Goal: Task Accomplishment & Management: Complete application form

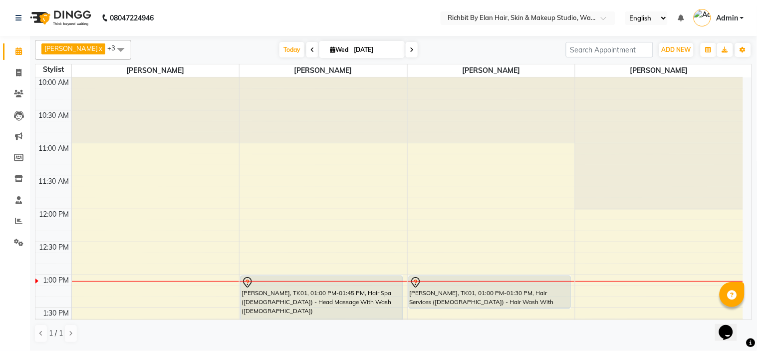
scroll to position [552, 0]
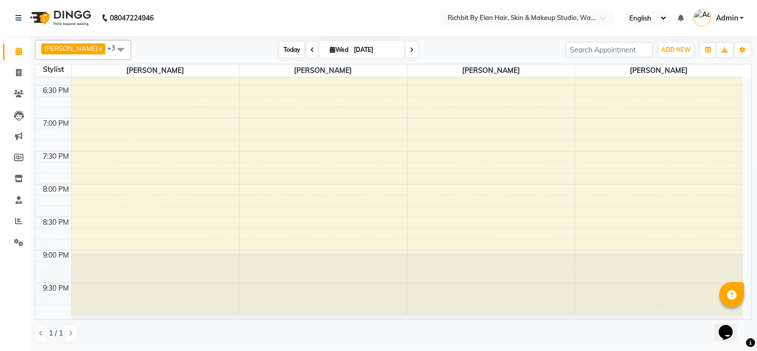
click at [289, 46] on span "Today" at bounding box center [292, 49] width 25 height 15
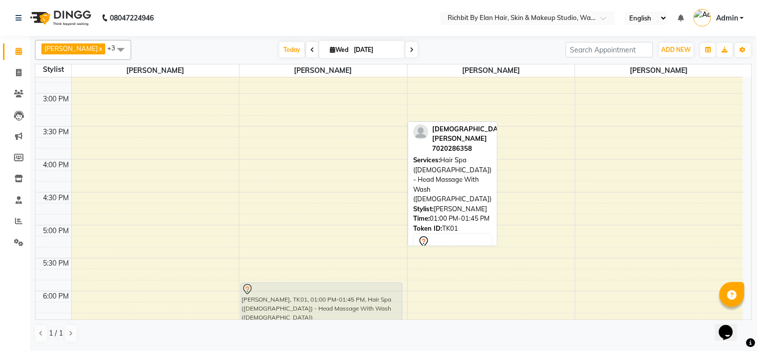
scroll to position [316, 0]
drag, startPoint x: 343, startPoint y: 93, endPoint x: 379, endPoint y: 294, distance: 203.4
click at [379, 294] on div "[PERSON_NAME], TK01, 01:00 PM-01:45 PM, Hair Spa ([DEMOGRAPHIC_DATA]) - Head Ma…" at bounding box center [324, 156] width 168 height 790
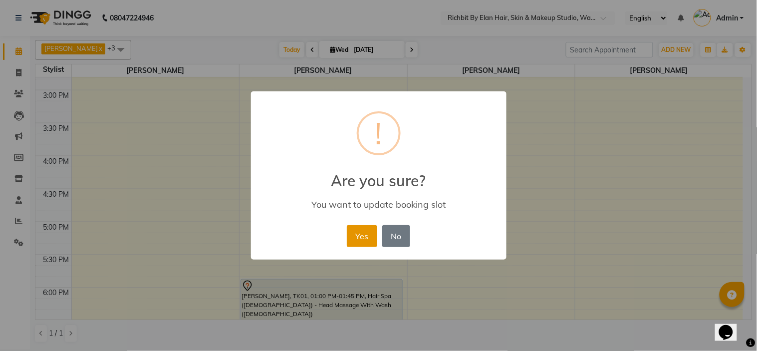
click at [360, 231] on button "Yes" at bounding box center [362, 236] width 30 height 22
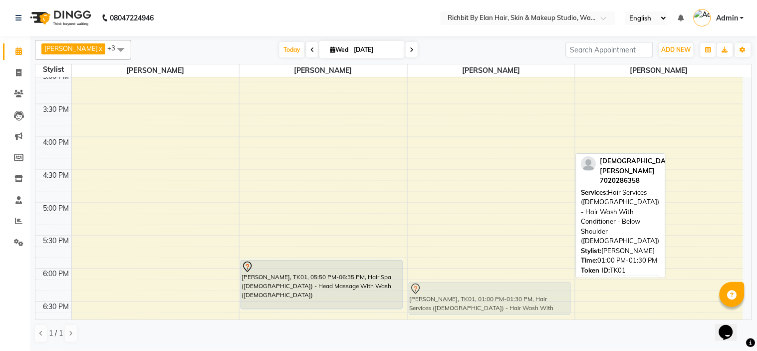
scroll to position [336, 0]
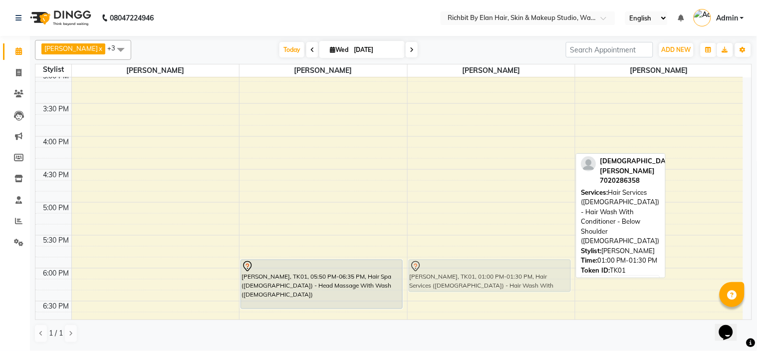
drag, startPoint x: 516, startPoint y: 144, endPoint x: 563, endPoint y: 282, distance: 145.5
click at [563, 282] on div "[PERSON_NAME], TK01, 01:00 PM-01:30 PM, Hair Services ([DEMOGRAPHIC_DATA]) - Ha…" at bounding box center [492, 136] width 168 height 790
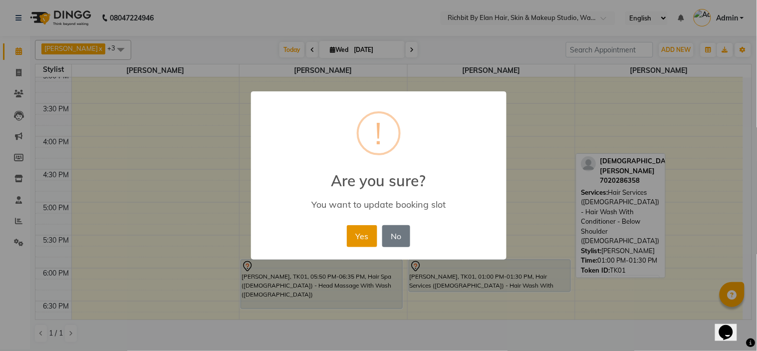
click at [370, 233] on button "Yes" at bounding box center [362, 236] width 30 height 22
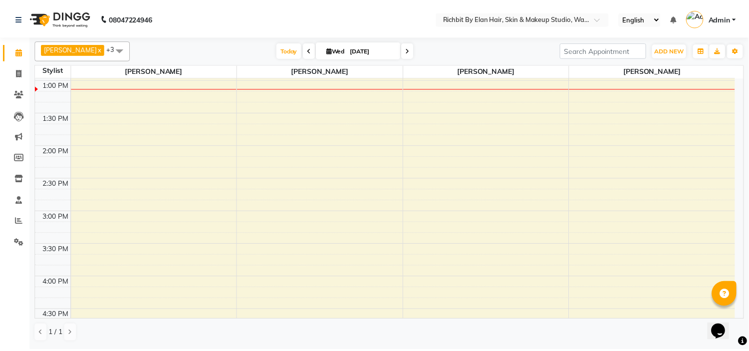
scroll to position [163, 0]
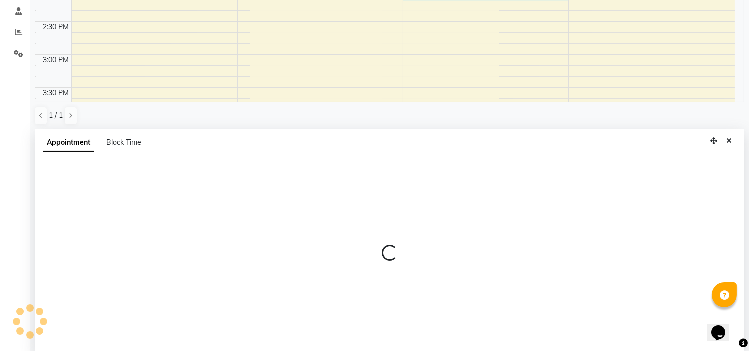
select select "39151"
select select "840"
select select "tentative"
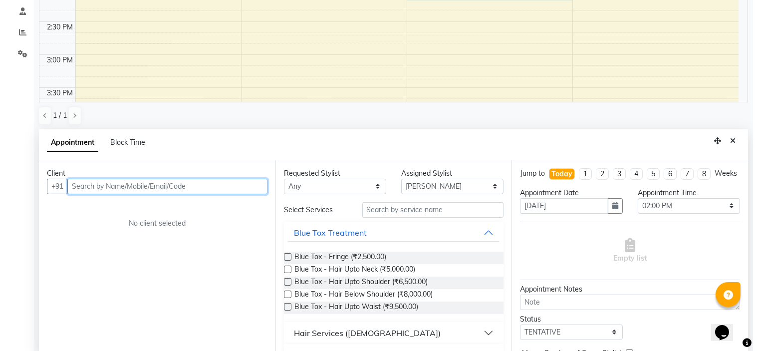
scroll to position [194, 0]
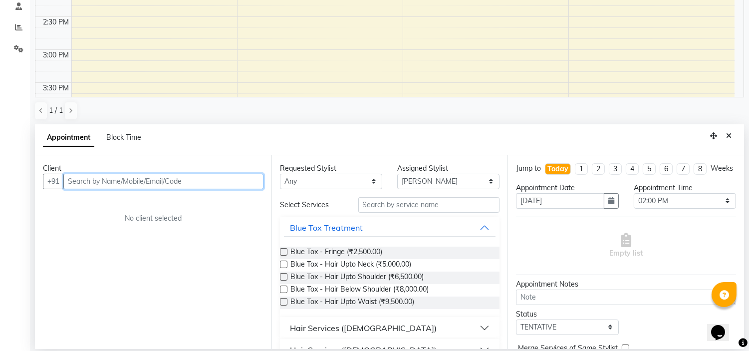
click at [178, 180] on input "text" at bounding box center [163, 181] width 200 height 15
click at [152, 182] on input "99213" at bounding box center [142, 181] width 159 height 15
type input "992179006"
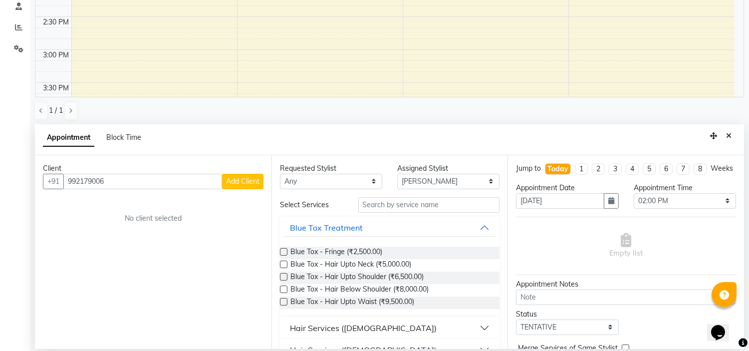
click at [233, 175] on button "Add Client" at bounding box center [242, 181] width 41 height 15
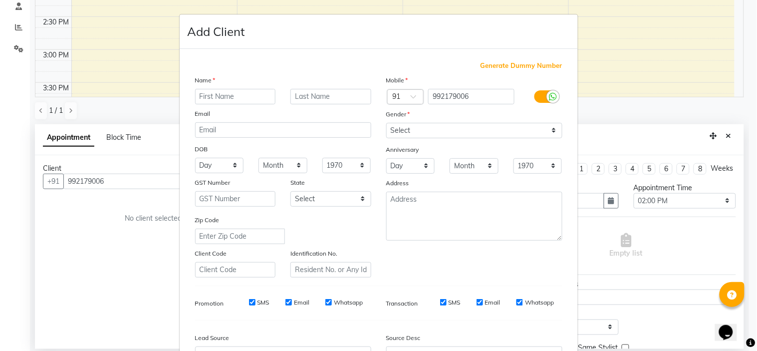
click at [220, 100] on input "text" at bounding box center [235, 96] width 81 height 15
type input "[PERSON_NAME]"
click at [459, 135] on select "Select [DEMOGRAPHIC_DATA] [DEMOGRAPHIC_DATA] Other Prefer Not To Say" at bounding box center [474, 130] width 176 height 15
drag, startPoint x: 321, startPoint y: 90, endPoint x: 319, endPoint y: 97, distance: 6.7
click at [321, 91] on input "text" at bounding box center [331, 96] width 81 height 15
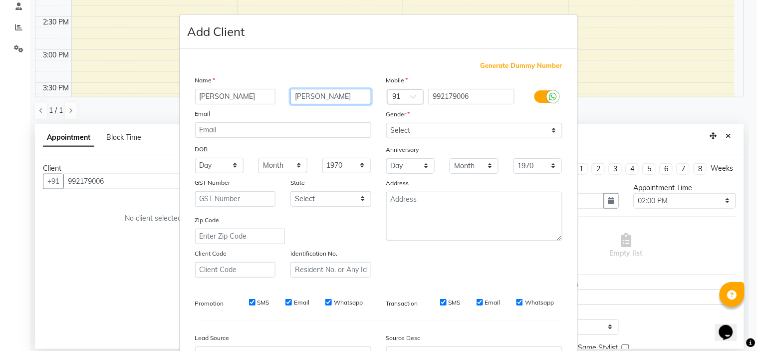
type input "[PERSON_NAME]"
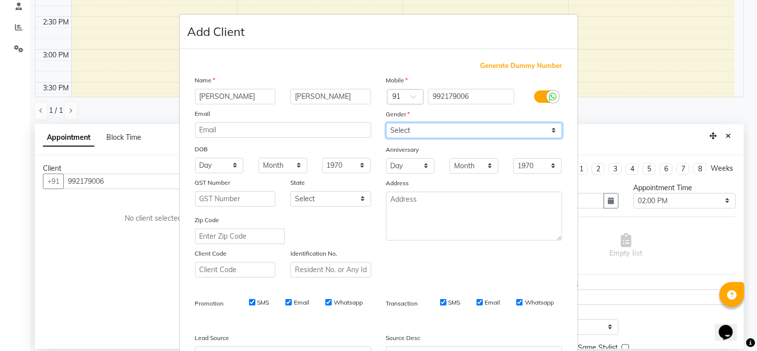
drag, startPoint x: 396, startPoint y: 130, endPoint x: 399, endPoint y: 135, distance: 6.3
click at [396, 130] on select "Select [DEMOGRAPHIC_DATA] [DEMOGRAPHIC_DATA] Other Prefer Not To Say" at bounding box center [474, 130] width 176 height 15
click at [386, 123] on select "Select [DEMOGRAPHIC_DATA] [DEMOGRAPHIC_DATA] Other Prefer Not To Say" at bounding box center [474, 130] width 176 height 15
click at [391, 133] on select "Select [DEMOGRAPHIC_DATA] [DEMOGRAPHIC_DATA] Other Prefer Not To Say" at bounding box center [474, 130] width 176 height 15
select select "[DEMOGRAPHIC_DATA]"
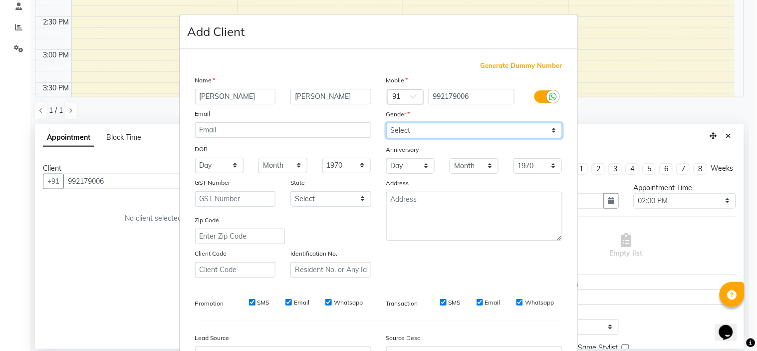
click at [386, 123] on select "Select [DEMOGRAPHIC_DATA] [DEMOGRAPHIC_DATA] Other Prefer Not To Say" at bounding box center [474, 130] width 176 height 15
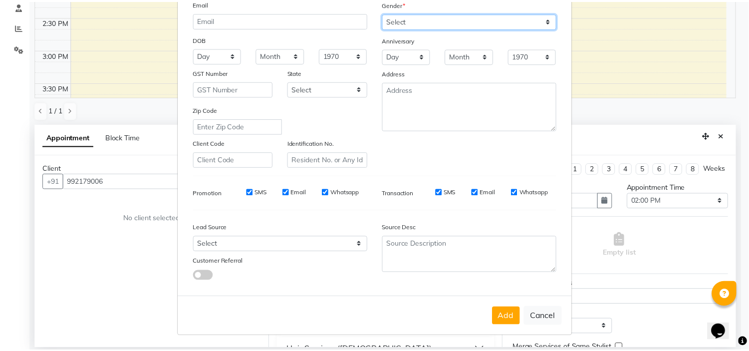
scroll to position [110, 0]
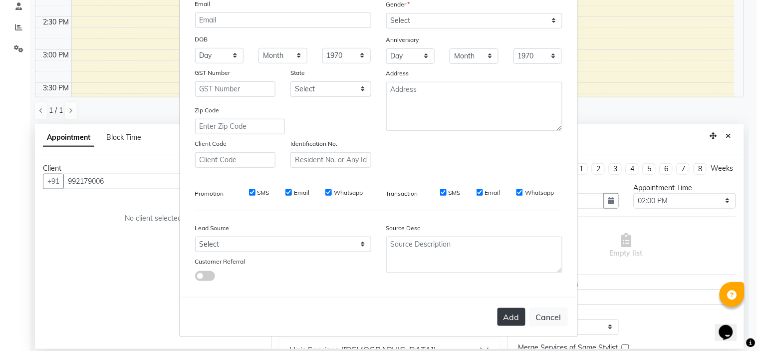
click at [500, 317] on button "Add" at bounding box center [512, 317] width 28 height 18
select select
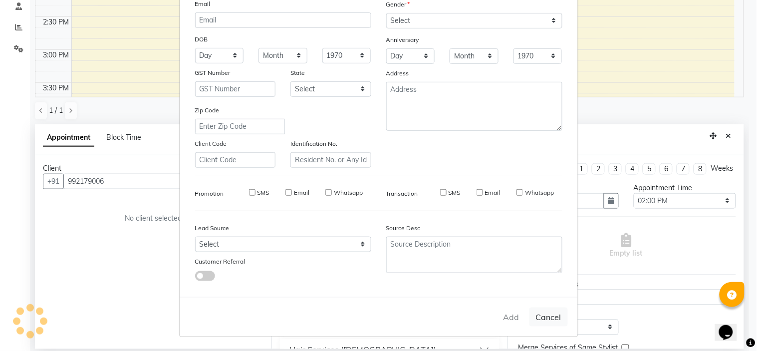
select select
checkbox input "false"
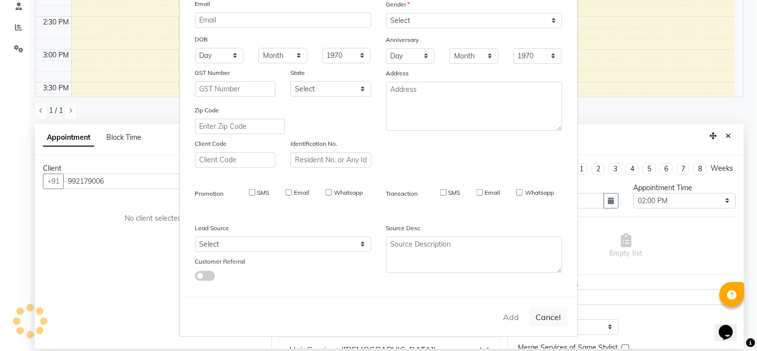
checkbox input "false"
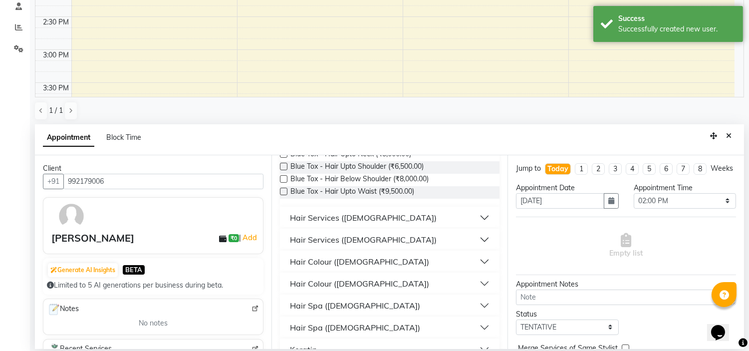
scroll to position [111, 0]
click at [362, 217] on div "Hair Services ([DEMOGRAPHIC_DATA])" at bounding box center [363, 217] width 147 height 12
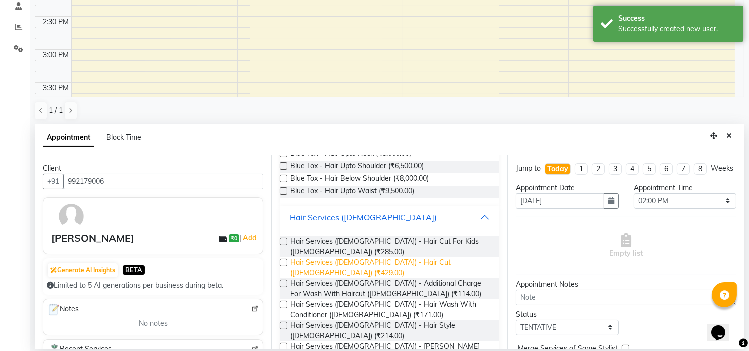
click at [378, 257] on span "Hair Services ([DEMOGRAPHIC_DATA]) - Hair Cut ([DEMOGRAPHIC_DATA]) (₹429.00)" at bounding box center [392, 267] width 202 height 21
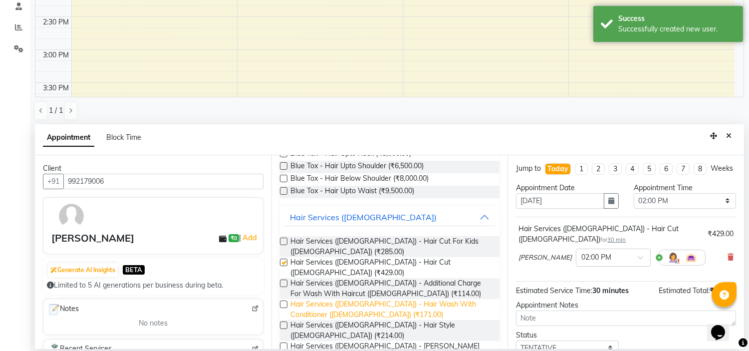
checkbox input "false"
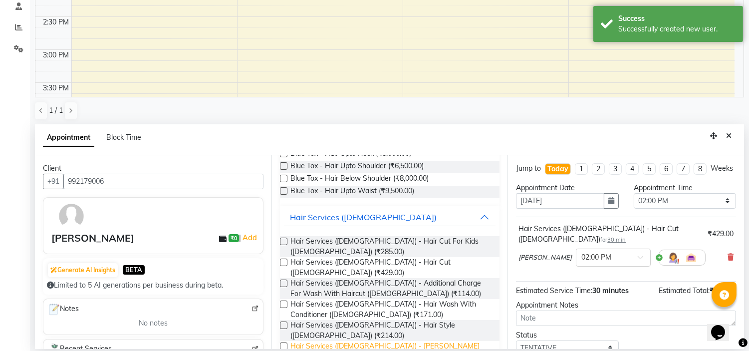
click at [383, 341] on span "Hair Services ([DEMOGRAPHIC_DATA]) - [PERSON_NAME] Trim - Crafting ([DEMOGRAPHI…" at bounding box center [392, 351] width 202 height 21
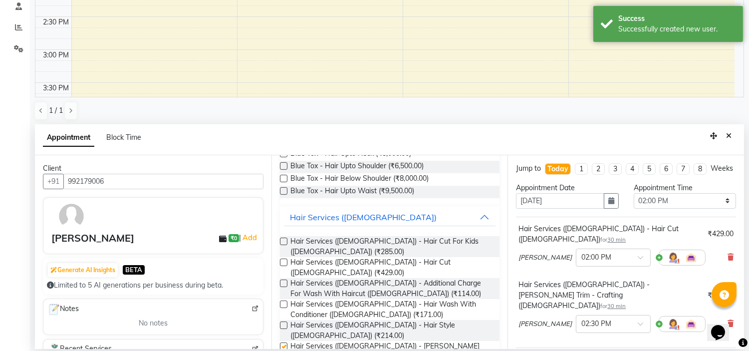
checkbox input "false"
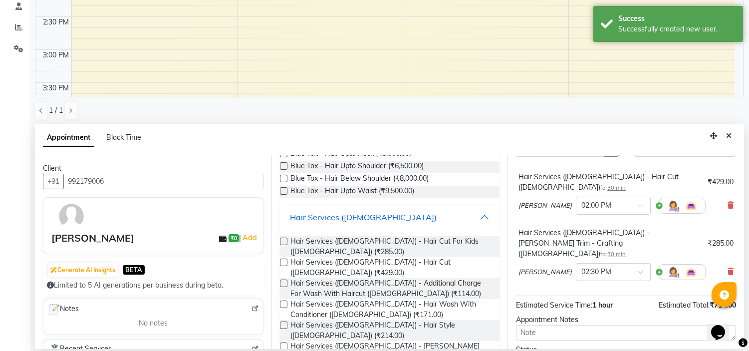
scroll to position [125, 0]
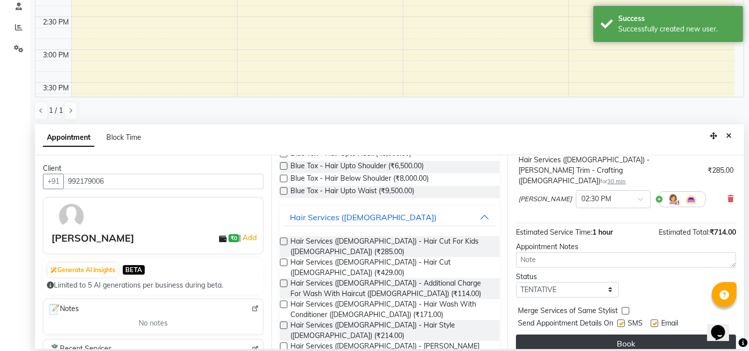
click at [543, 334] on button "Book" at bounding box center [626, 343] width 220 height 18
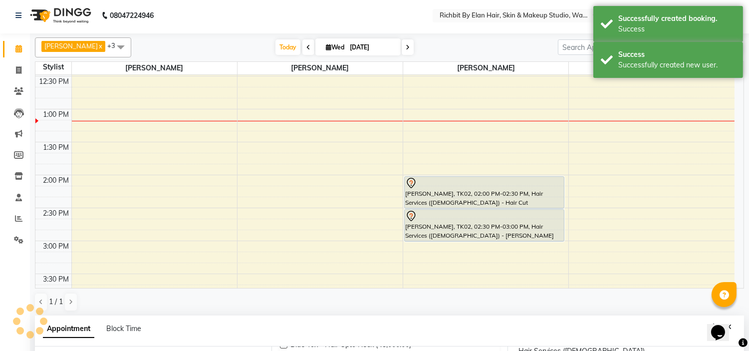
scroll to position [0, 0]
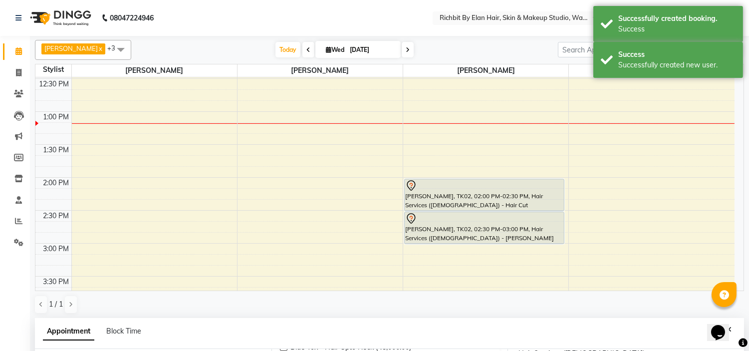
click at [287, 41] on div "[PERSON_NAME] x [PERSON_NAME] x [PERSON_NAME] x [PERSON_NAME] x +3 Select All […" at bounding box center [389, 50] width 709 height 20
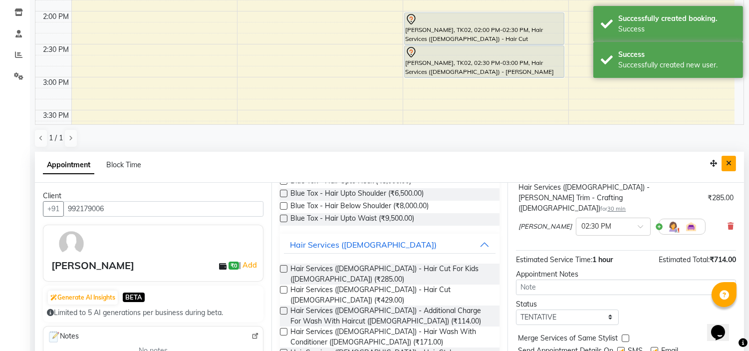
click at [729, 162] on icon "Close" at bounding box center [728, 163] width 5 height 7
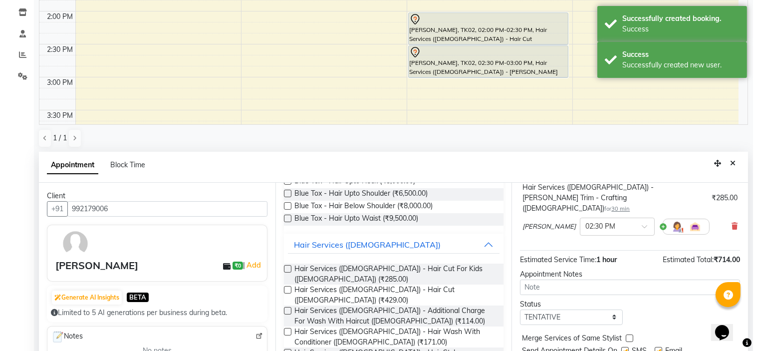
scroll to position [0, 0]
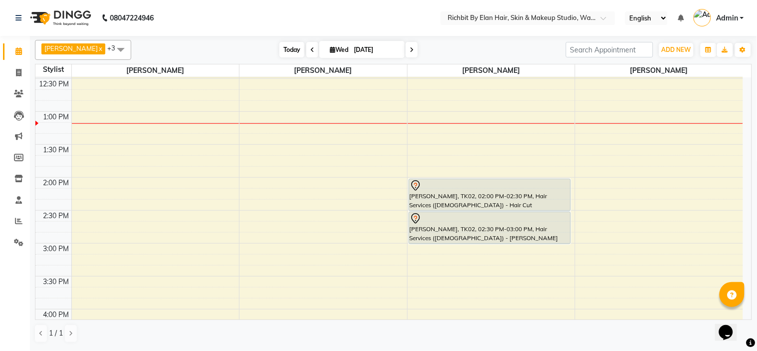
click at [284, 43] on span "Today" at bounding box center [292, 49] width 25 height 15
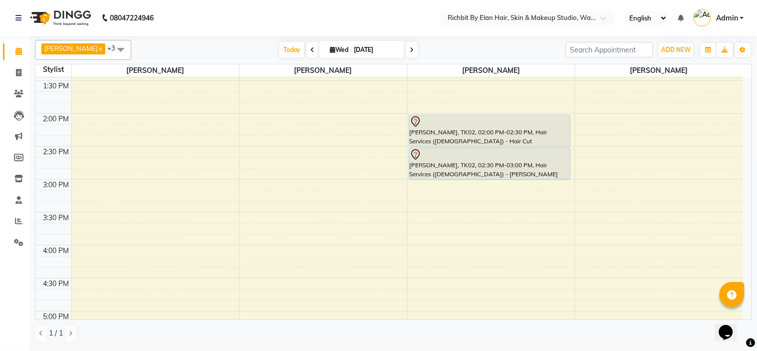
scroll to position [255, 0]
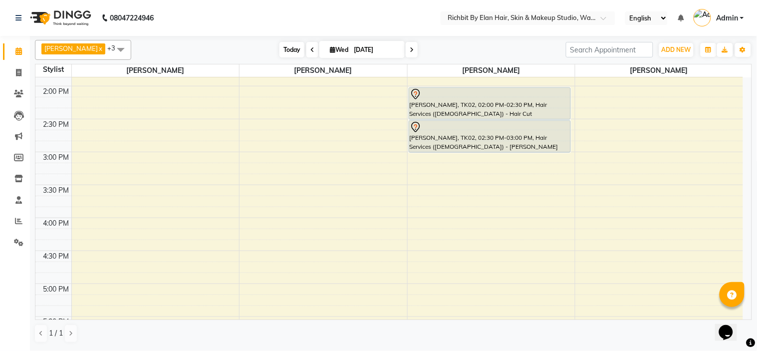
click at [286, 53] on span "Today" at bounding box center [292, 49] width 25 height 15
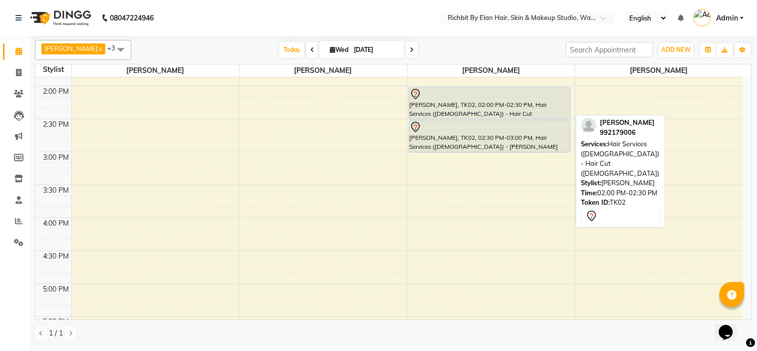
click at [478, 110] on div "[PERSON_NAME], TK02, 02:00 PM-02:30 PM, Hair Services ([DEMOGRAPHIC_DATA]) - Ha…" at bounding box center [489, 103] width 161 height 31
click at [462, 107] on div "[PERSON_NAME], TK02, 02:00 PM-02:30 PM, Hair Services ([DEMOGRAPHIC_DATA]) - Ha…" at bounding box center [489, 103] width 161 height 31
select select "7"
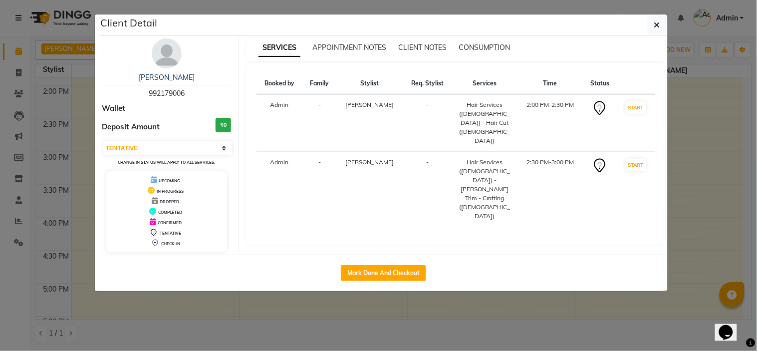
click at [145, 71] on div "[PERSON_NAME] 992179006 Wallet Deposit Amount ₹0 Select IN SERVICE CONFIRMED TE…" at bounding box center [167, 145] width 145 height 214
click at [151, 78] on link "[PERSON_NAME]" at bounding box center [167, 77] width 56 height 9
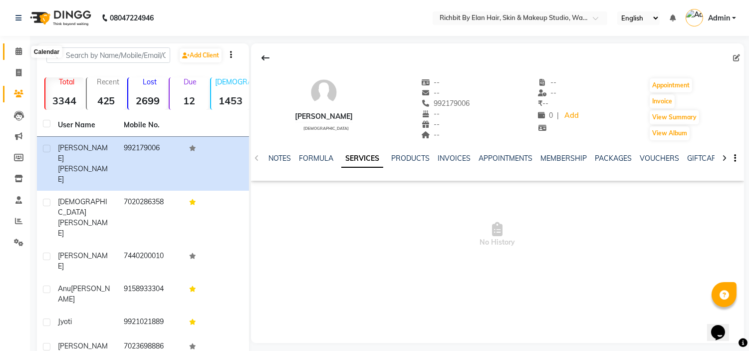
click at [21, 53] on span at bounding box center [18, 51] width 17 height 11
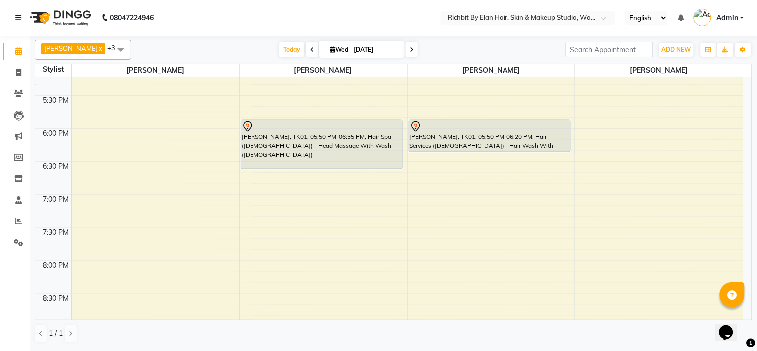
scroll to position [385, 0]
